Goal: Check status: Check status

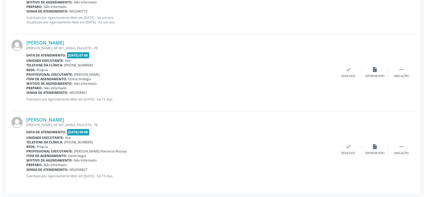
scroll to position [1102, 0]
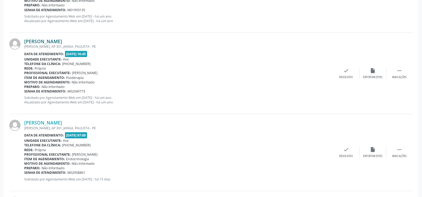
click at [62, 39] on link "[PERSON_NAME]" at bounding box center [43, 41] width 38 height 6
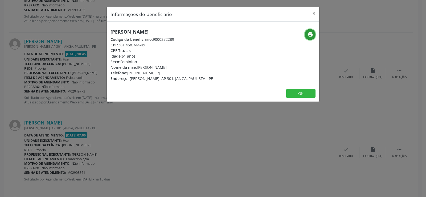
click at [308, 35] on icon "print" at bounding box center [310, 34] width 6 height 6
click at [55, 33] on div "Informações do beneficiário × [PERSON_NAME] Código do beneficiário: 9000272289 …" at bounding box center [213, 98] width 426 height 197
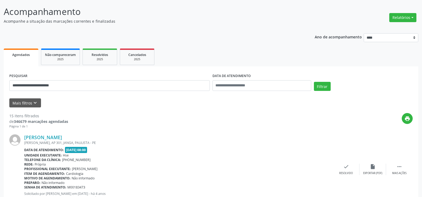
scroll to position [0, 0]
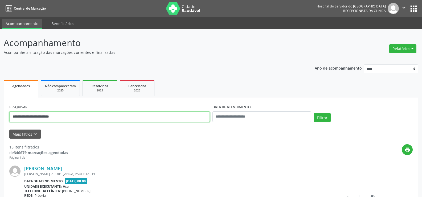
click at [97, 115] on input "**********" at bounding box center [109, 116] width 200 height 11
paste input "text"
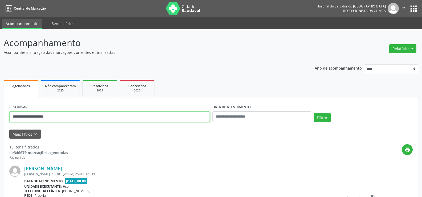
click at [314, 113] on button "Filtrar" at bounding box center [322, 117] width 17 height 9
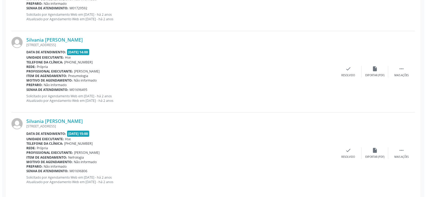
scroll to position [1028, 0]
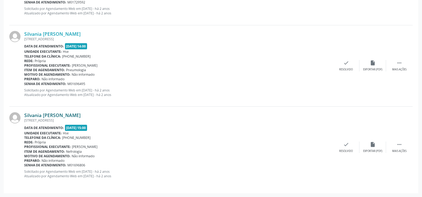
click at [65, 112] on link "Silvania [PERSON_NAME]" at bounding box center [52, 115] width 56 height 6
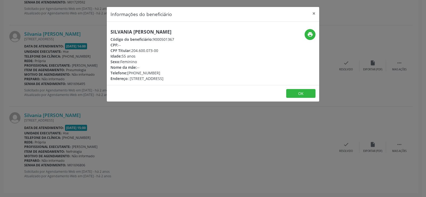
click at [302, 34] on div "print" at bounding box center [283, 34] width 63 height 11
click at [309, 34] on icon "print" at bounding box center [310, 34] width 6 height 6
click at [312, 13] on button "×" at bounding box center [313, 13] width 11 height 13
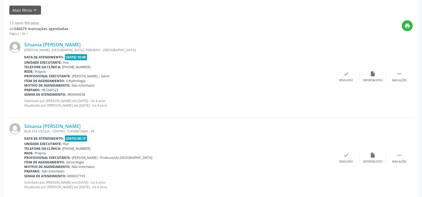
scroll to position [0, 0]
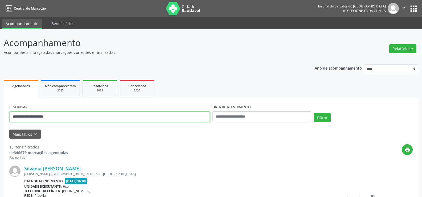
paste input "text"
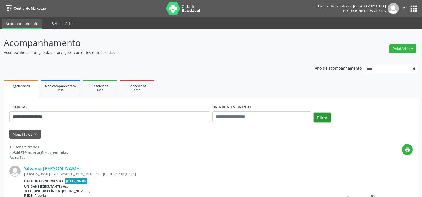
click at [323, 115] on button "Filtrar" at bounding box center [322, 117] width 17 height 9
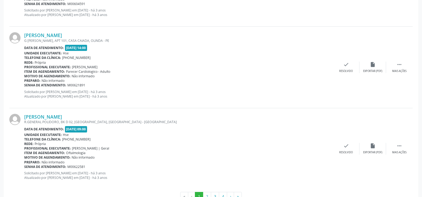
scroll to position [1206, 0]
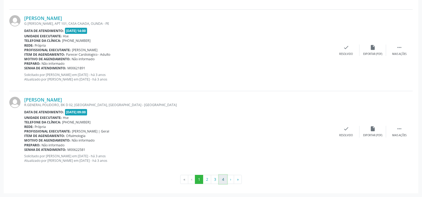
click at [223, 180] on button "4" at bounding box center [223, 178] width 8 height 9
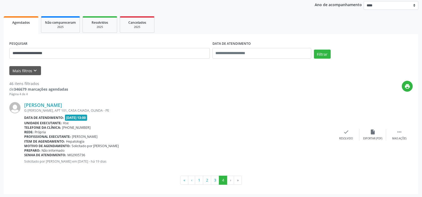
scroll to position [64, 0]
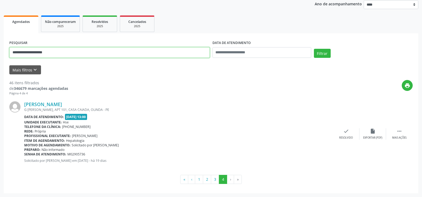
drag, startPoint x: 65, startPoint y: 55, endPoint x: 0, endPoint y: 49, distance: 64.9
click at [0, 49] on div "**********" at bounding box center [211, 80] width 422 height 231
click at [314, 49] on button "Filtrar" at bounding box center [322, 53] width 17 height 9
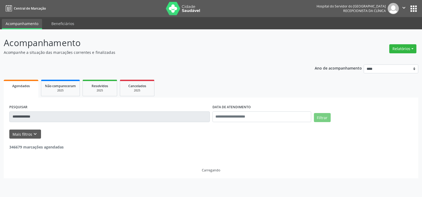
scroll to position [0, 0]
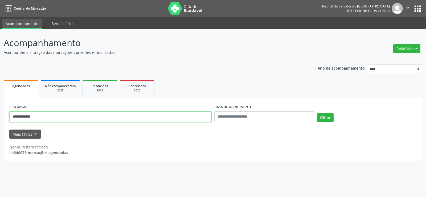
drag, startPoint x: 46, startPoint y: 115, endPoint x: 0, endPoint y: 116, distance: 46.3
click at [0, 116] on div "**********" at bounding box center [213, 112] width 426 height 167
paste input "*******"
type input "**********"
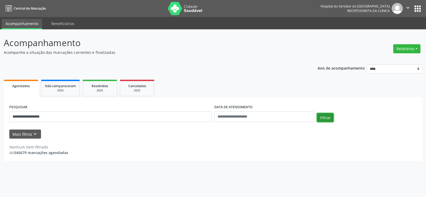
click at [327, 118] on button "Filtrar" at bounding box center [325, 117] width 17 height 9
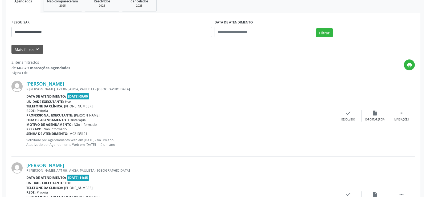
scroll to position [135, 0]
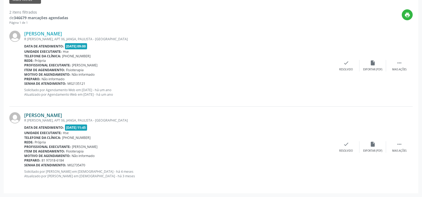
click at [60, 113] on link "[PERSON_NAME]" at bounding box center [43, 115] width 38 height 6
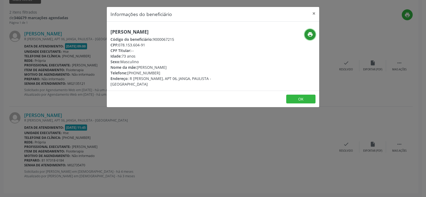
click at [310, 34] on icon "print" at bounding box center [310, 34] width 6 height 6
drag, startPoint x: 170, startPoint y: 32, endPoint x: 100, endPoint y: 29, distance: 70.3
click at [100, 29] on div "Informações do beneficiário × [PERSON_NAME] Código do beneficiário: 9000067215 …" at bounding box center [213, 98] width 426 height 197
copy h5 "[PERSON_NAME]"
